Goal: Check status: Check status

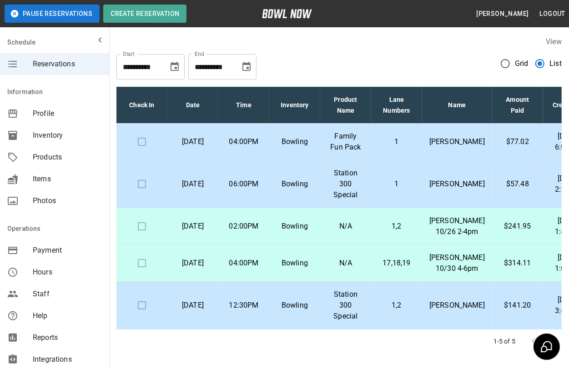
click at [504, 189] on p "$57.48" at bounding box center [517, 184] width 36 height 11
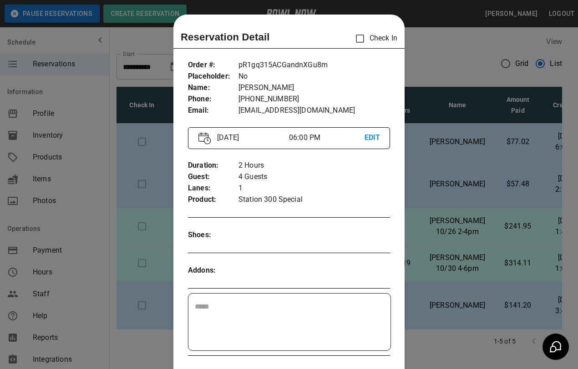
scroll to position [15, 0]
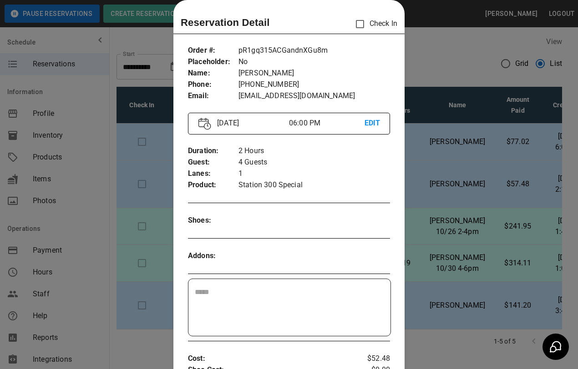
click at [460, 150] on div at bounding box center [289, 184] width 578 height 369
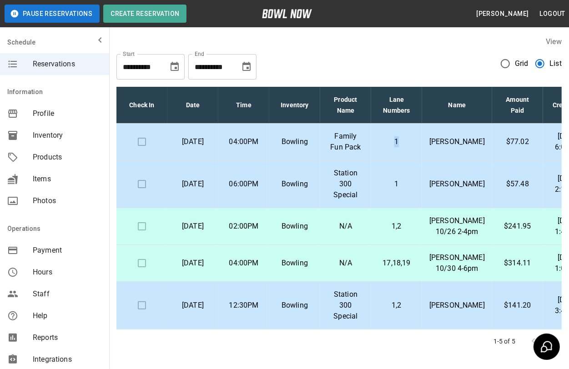
drag, startPoint x: 406, startPoint y: 152, endPoint x: 402, endPoint y: 154, distance: 4.7
click at [402, 154] on td "1" at bounding box center [396, 142] width 51 height 37
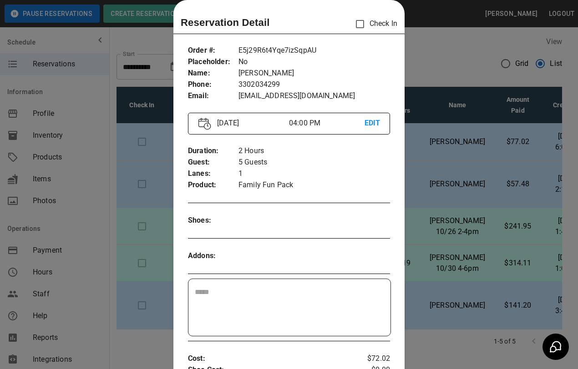
drag, startPoint x: 402, startPoint y: 154, endPoint x: 434, endPoint y: 45, distance: 113.1
click at [434, 45] on div at bounding box center [289, 184] width 578 height 369
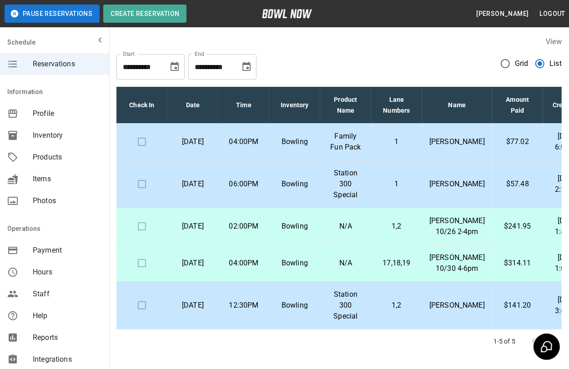
click at [463, 147] on p "[PERSON_NAME]" at bounding box center [456, 141] width 55 height 11
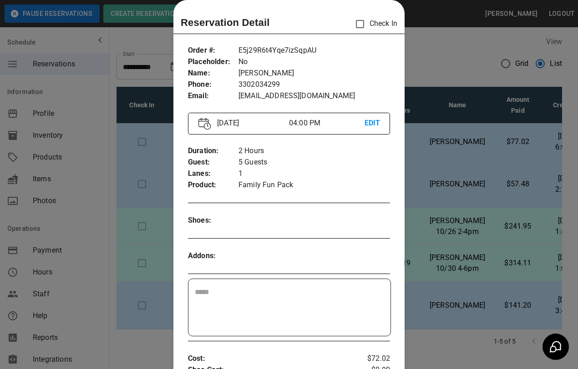
click at [445, 59] on div at bounding box center [289, 184] width 578 height 369
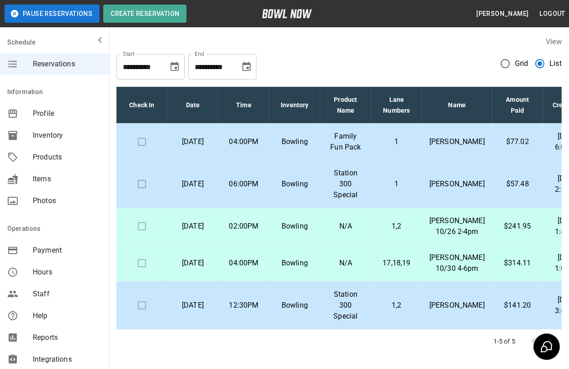
click at [363, 192] on p "Station 300 Special" at bounding box center [345, 184] width 36 height 33
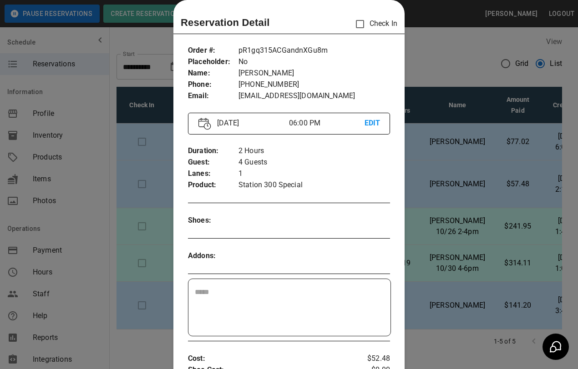
click at [444, 55] on div at bounding box center [289, 184] width 578 height 369
